Goal: Task Accomplishment & Management: Manage account settings

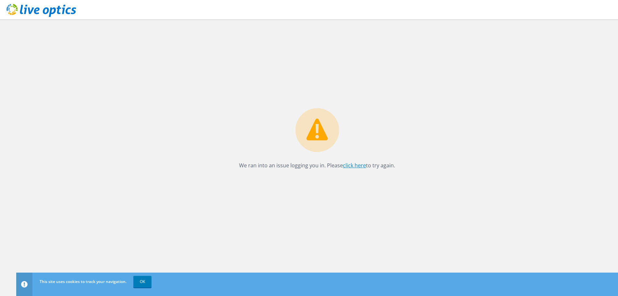
click at [356, 163] on link "click here" at bounding box center [354, 165] width 23 height 7
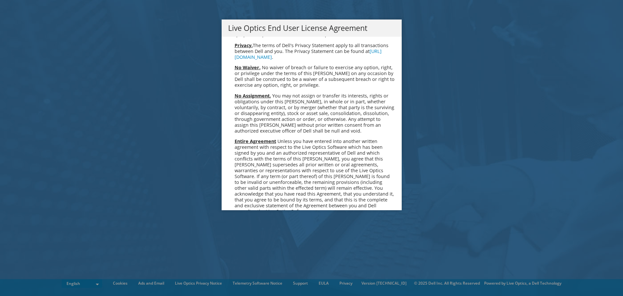
scroll to position [2454, 0]
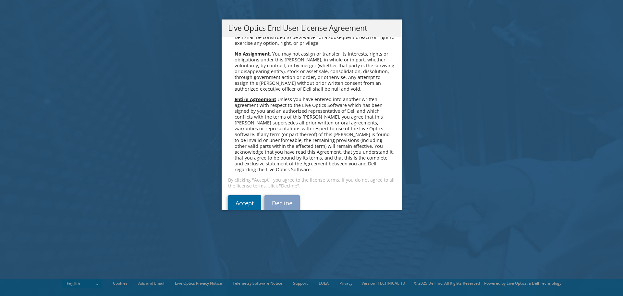
click at [247, 195] on link "Accept" at bounding box center [244, 203] width 33 height 16
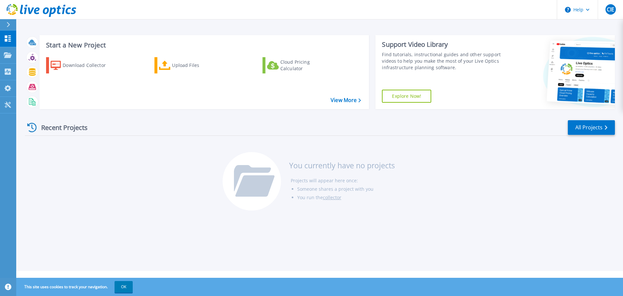
click at [112, 206] on div "Recent Projects All Projects You currently have no projects Projects will appea…" at bounding box center [320, 165] width 590 height 103
